Goal: Information Seeking & Learning: Learn about a topic

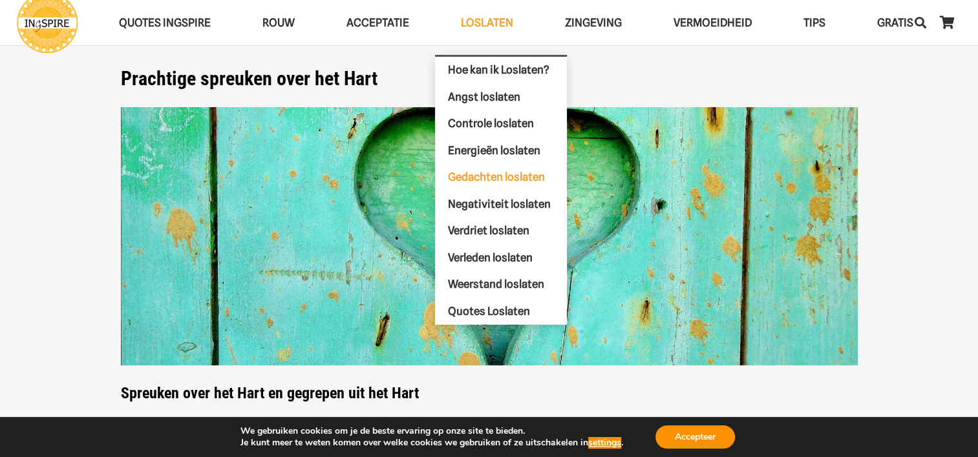
click at [495, 171] on span "Gedachten loslaten" at bounding box center [496, 177] width 97 height 13
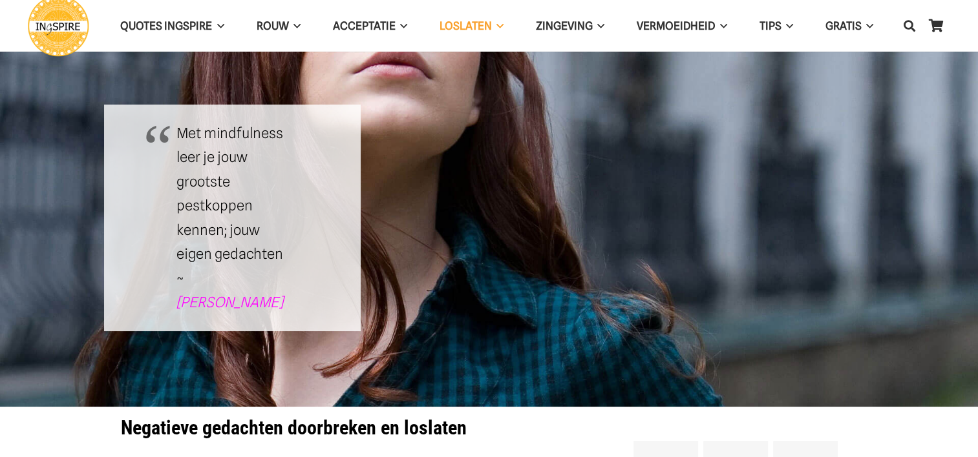
click at [496, 174] on div at bounding box center [489, 225] width 256 height 214
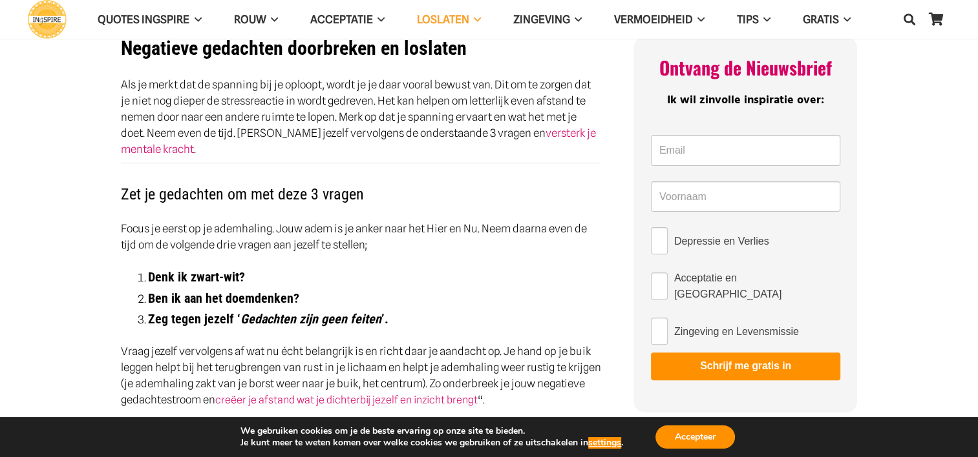
scroll to position [388, 0]
